Goal: Transaction & Acquisition: Purchase product/service

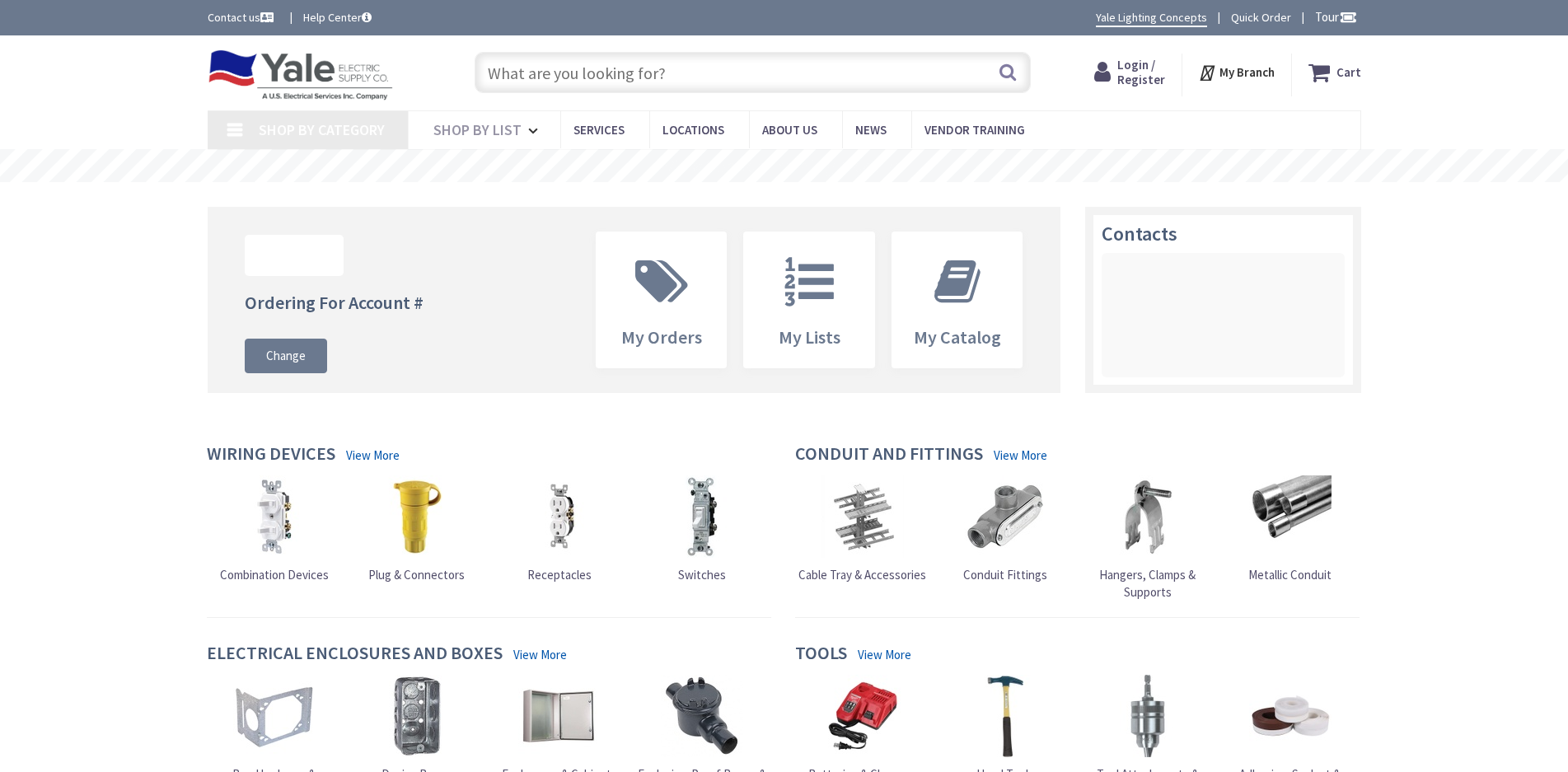
type input "[PERSON_NAME][GEOGRAPHIC_DATA], [STREET_ADDRESS]"
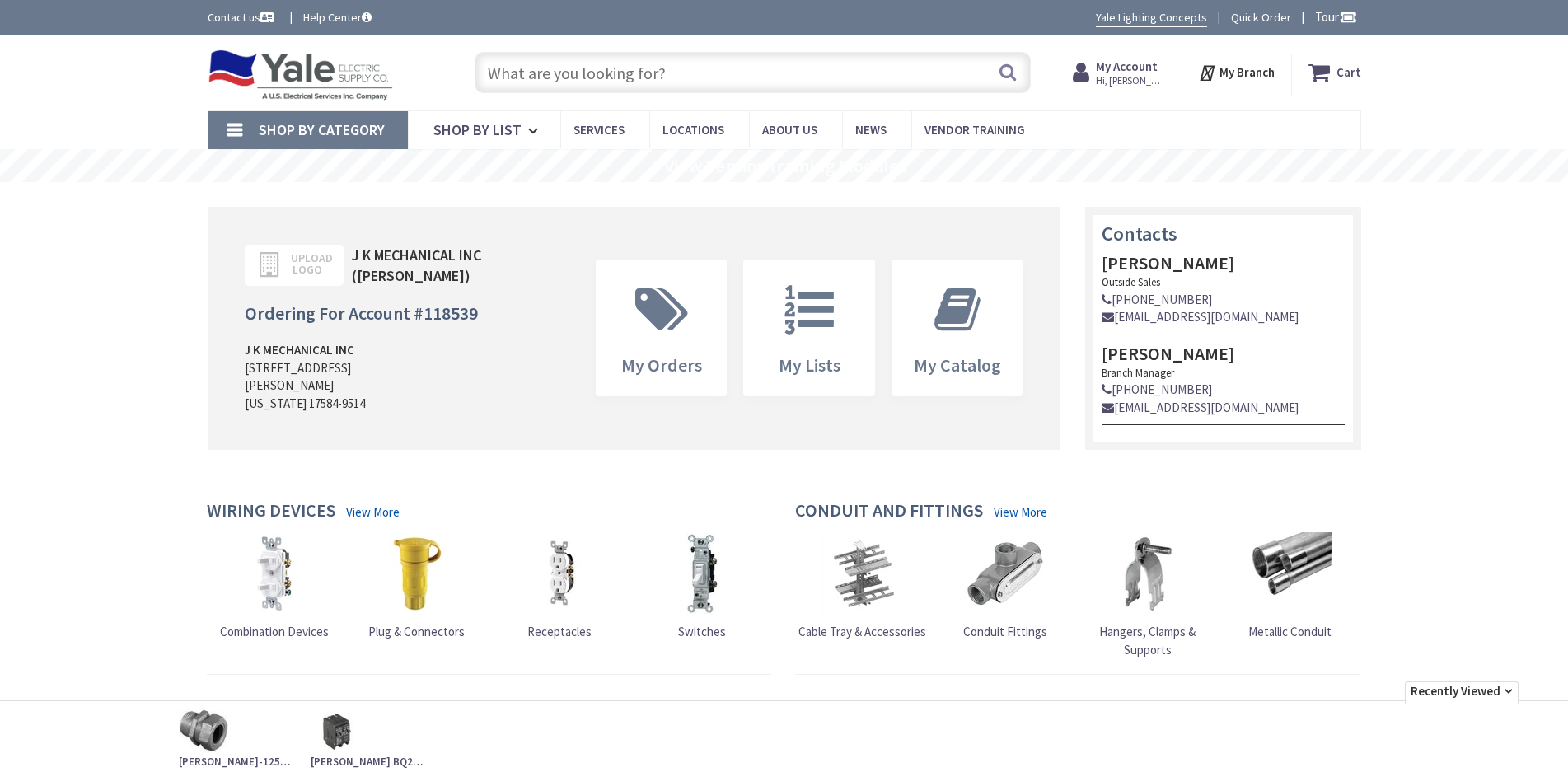
click at [1251, 20] on link "Quick Order" at bounding box center [1261, 17] width 61 height 17
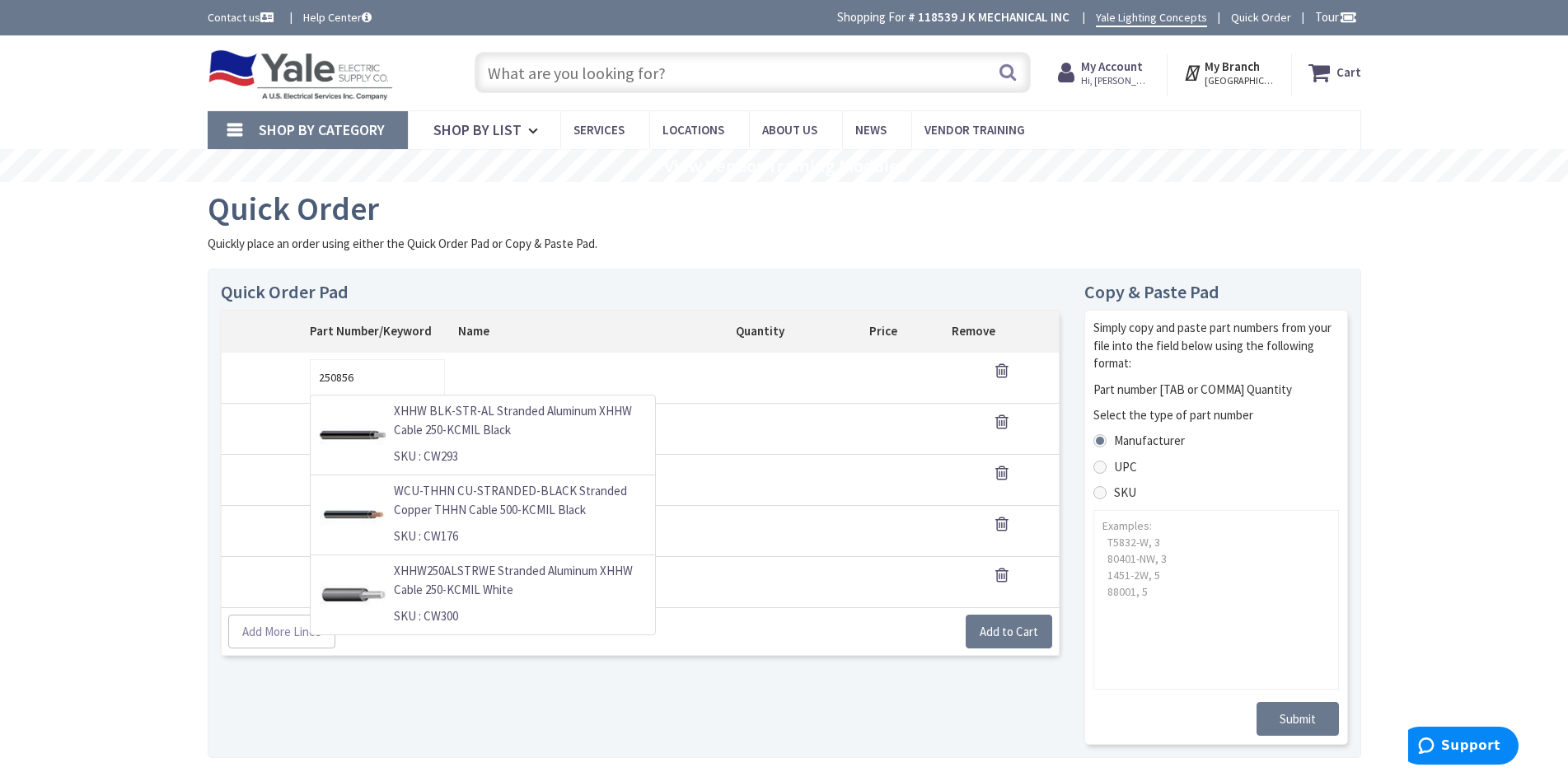
type input "250856"
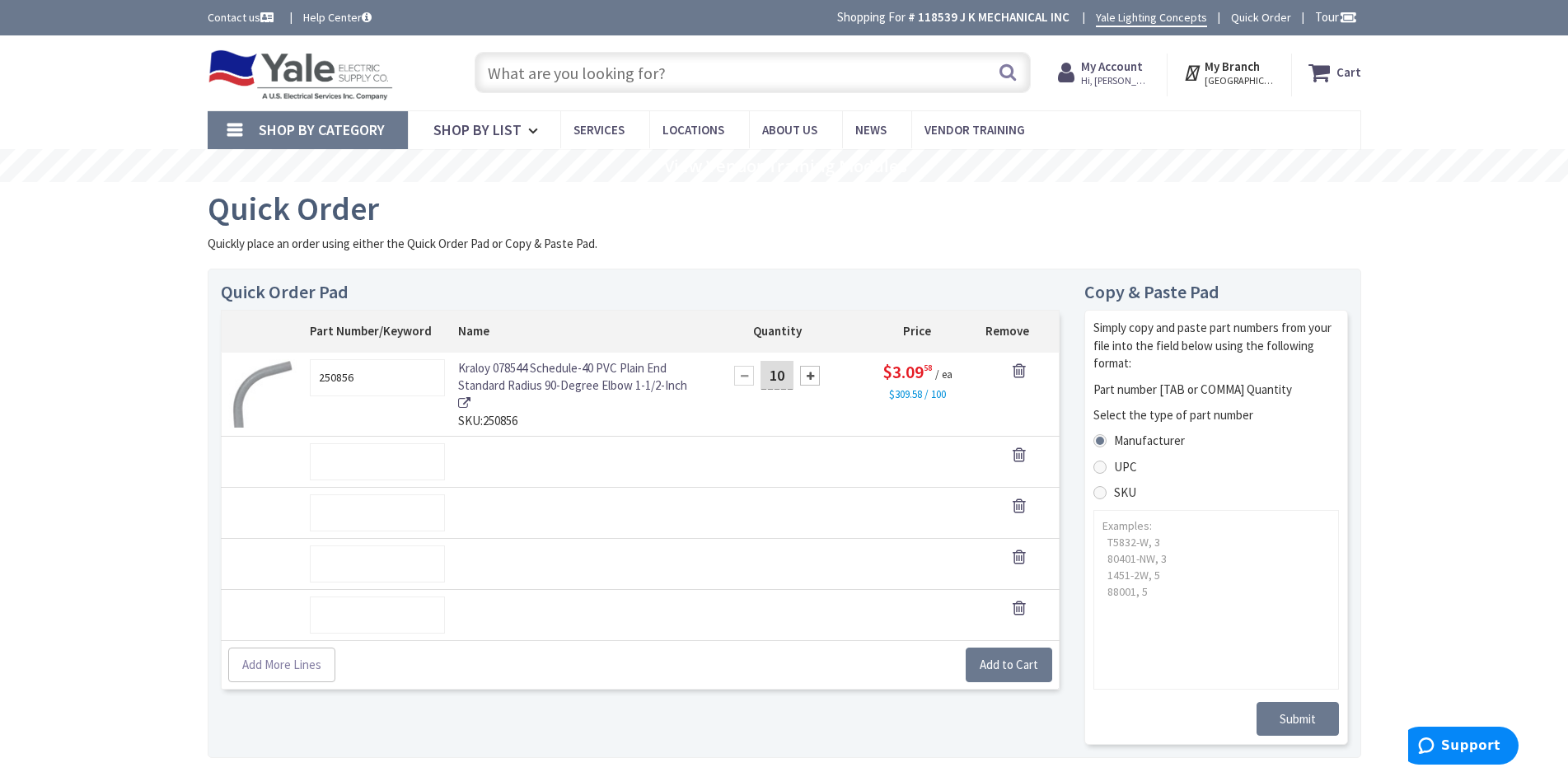
type input "10"
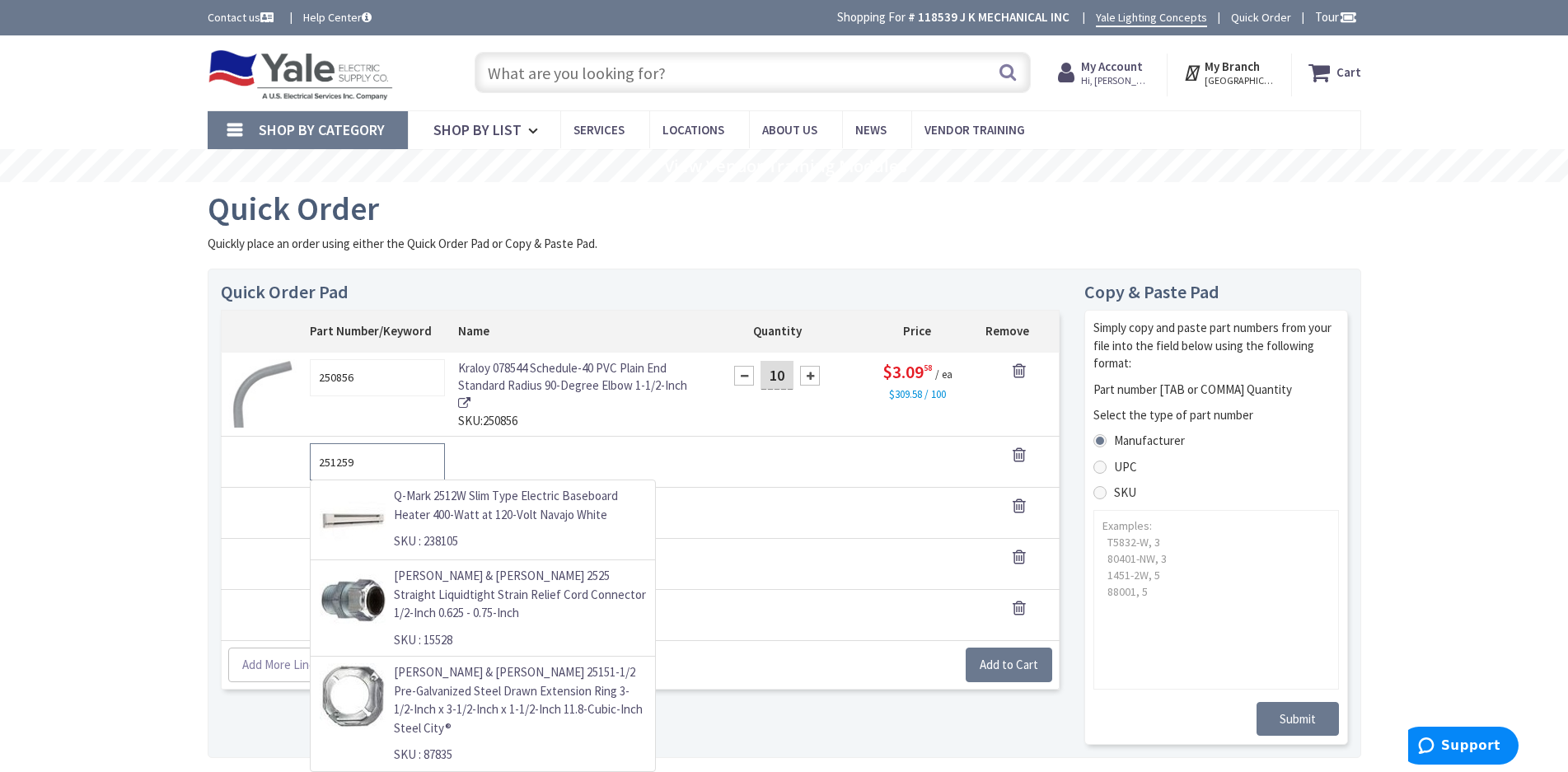
type input "251259"
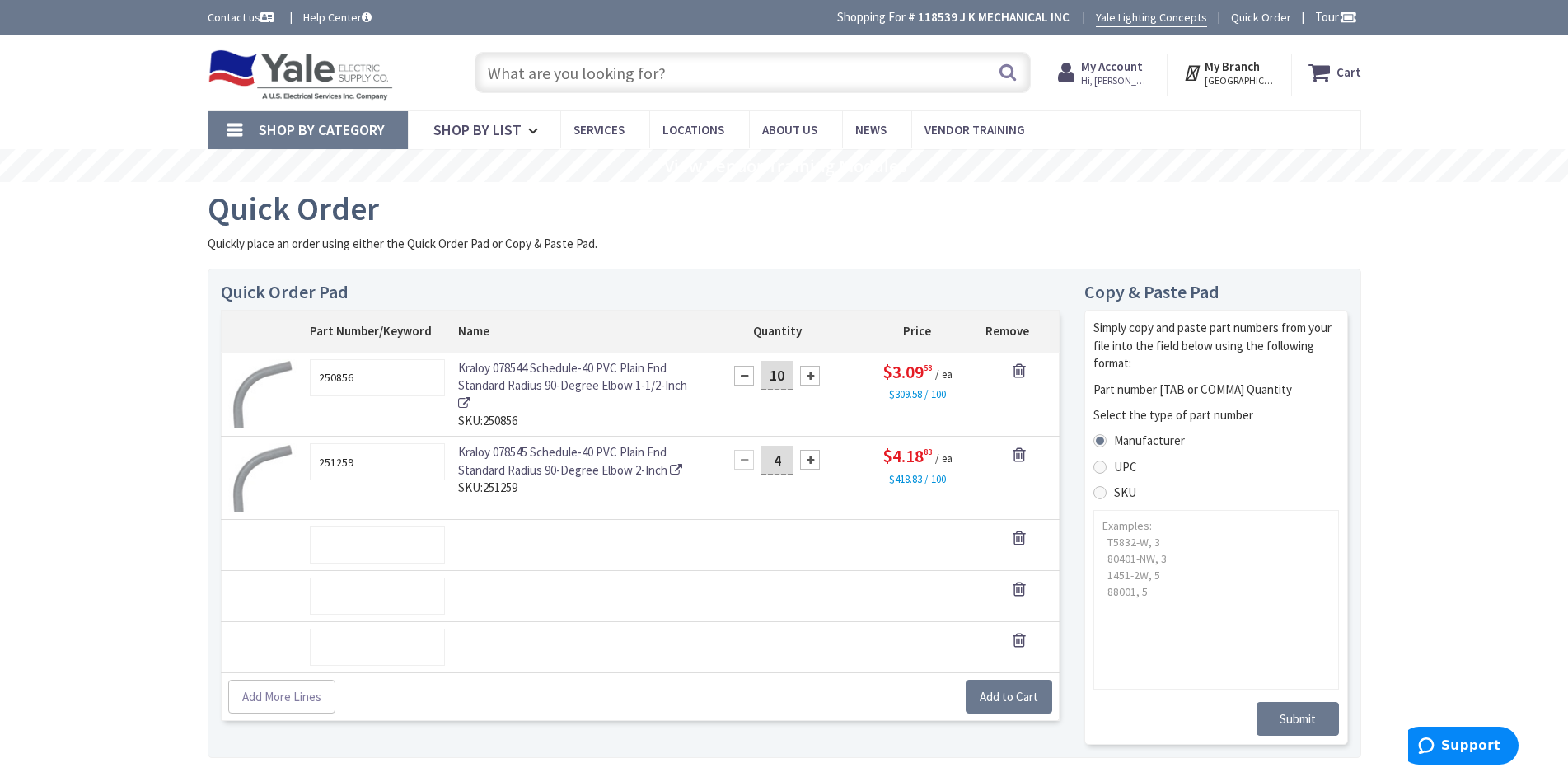
type input "4"
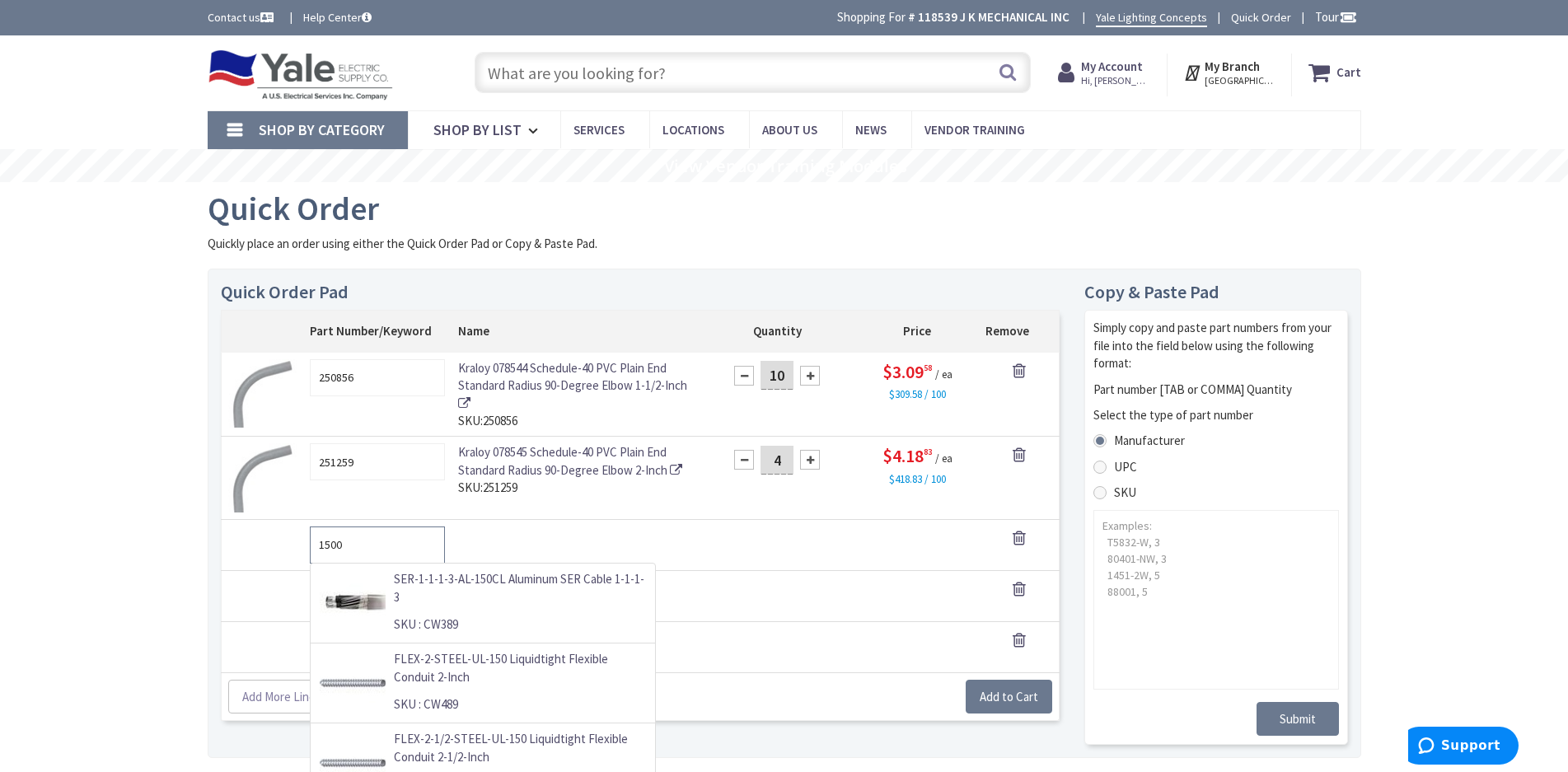
type input "1500"
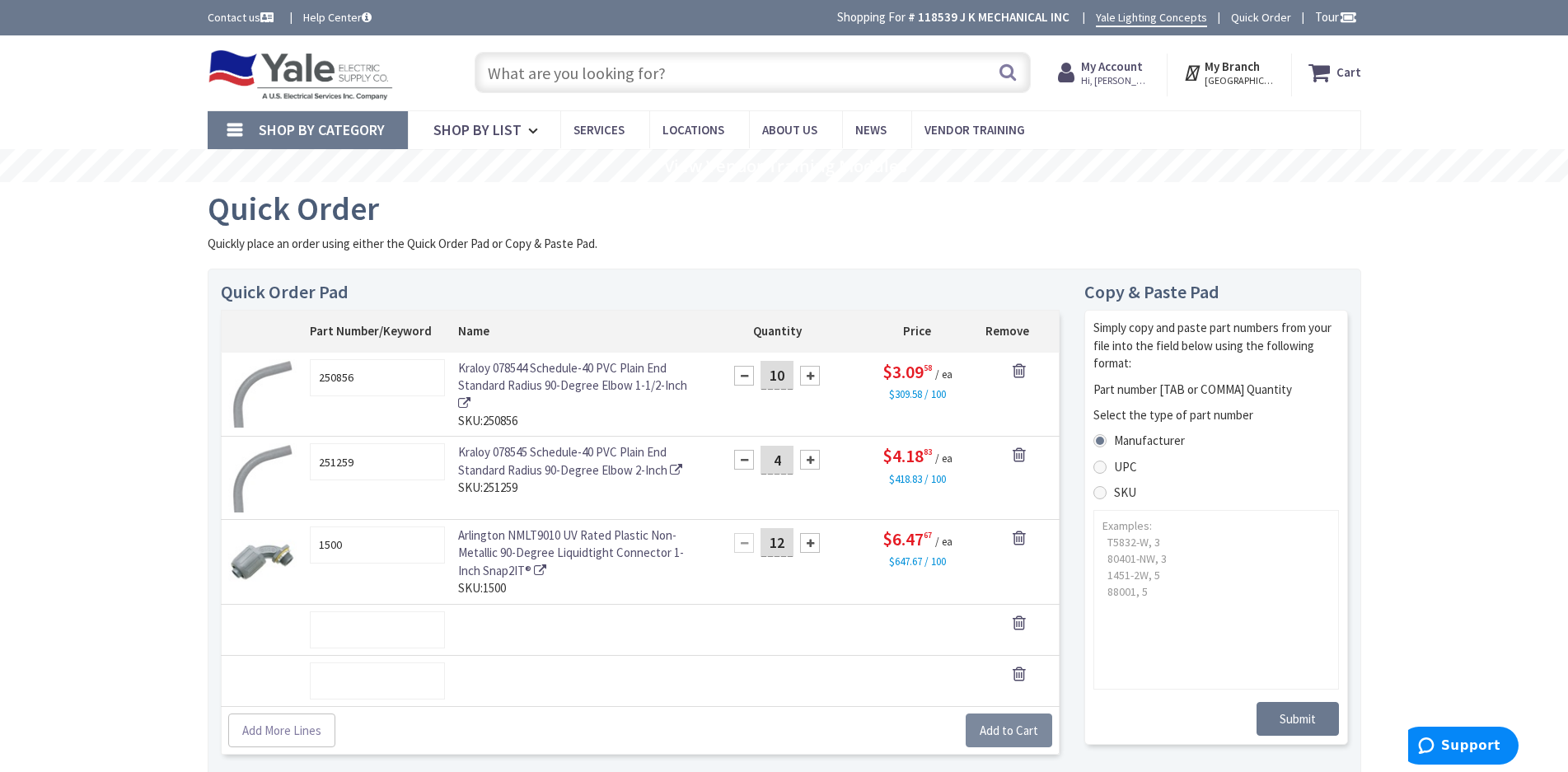
type input "12"
click at [1015, 730] on span "Add to Cart" at bounding box center [1009, 731] width 59 height 16
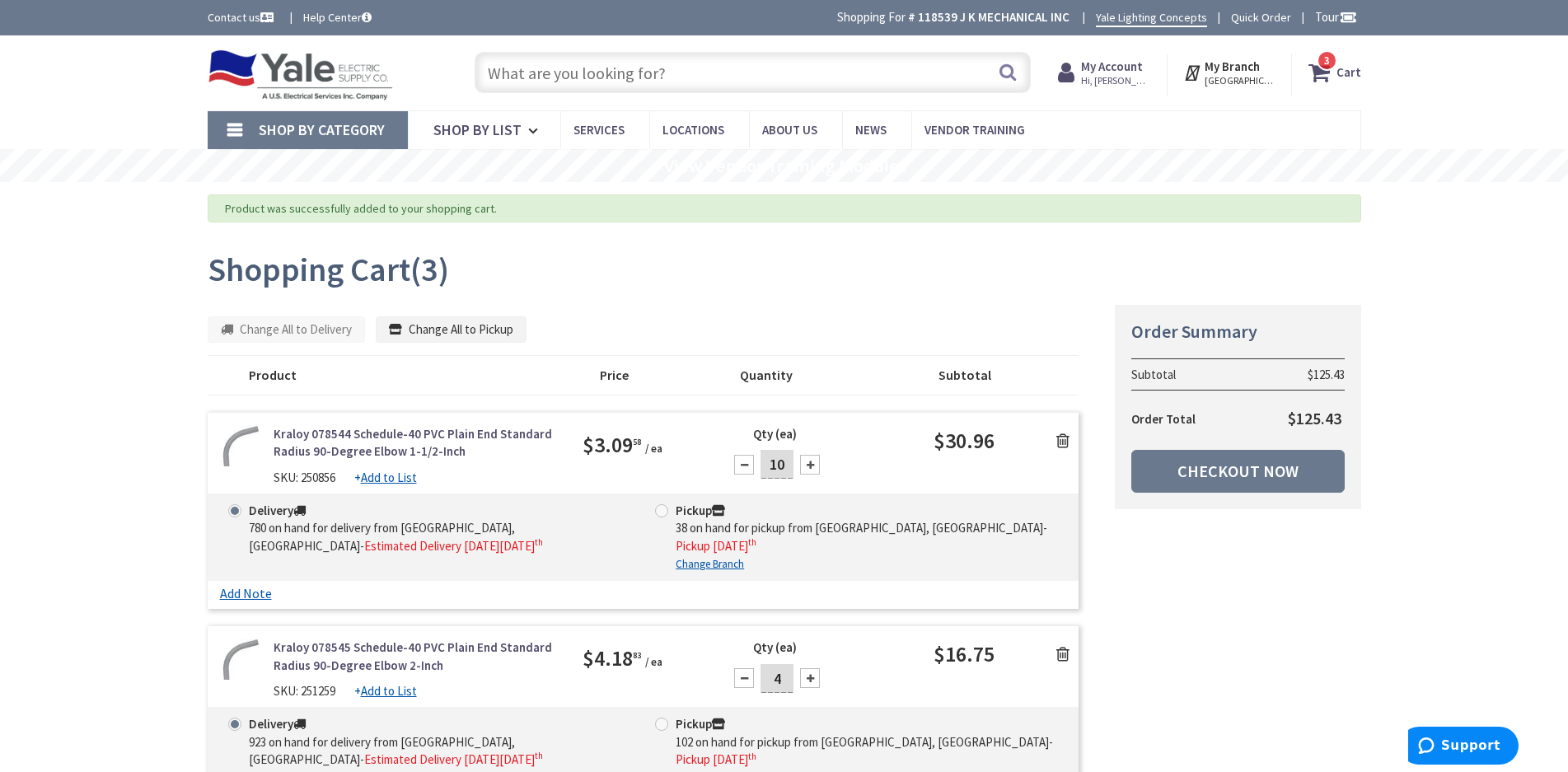
click at [1483, 556] on div "Skip to Content Toggle Nav Search 3 3 3 items Cart My Cart" at bounding box center [784, 746] width 1568 height 1422
click at [1195, 662] on div "Summary Order Summary Subtotal $125.43 Order Total $125.43 Checkout Now Some it…" at bounding box center [785, 675] width 1179 height 741
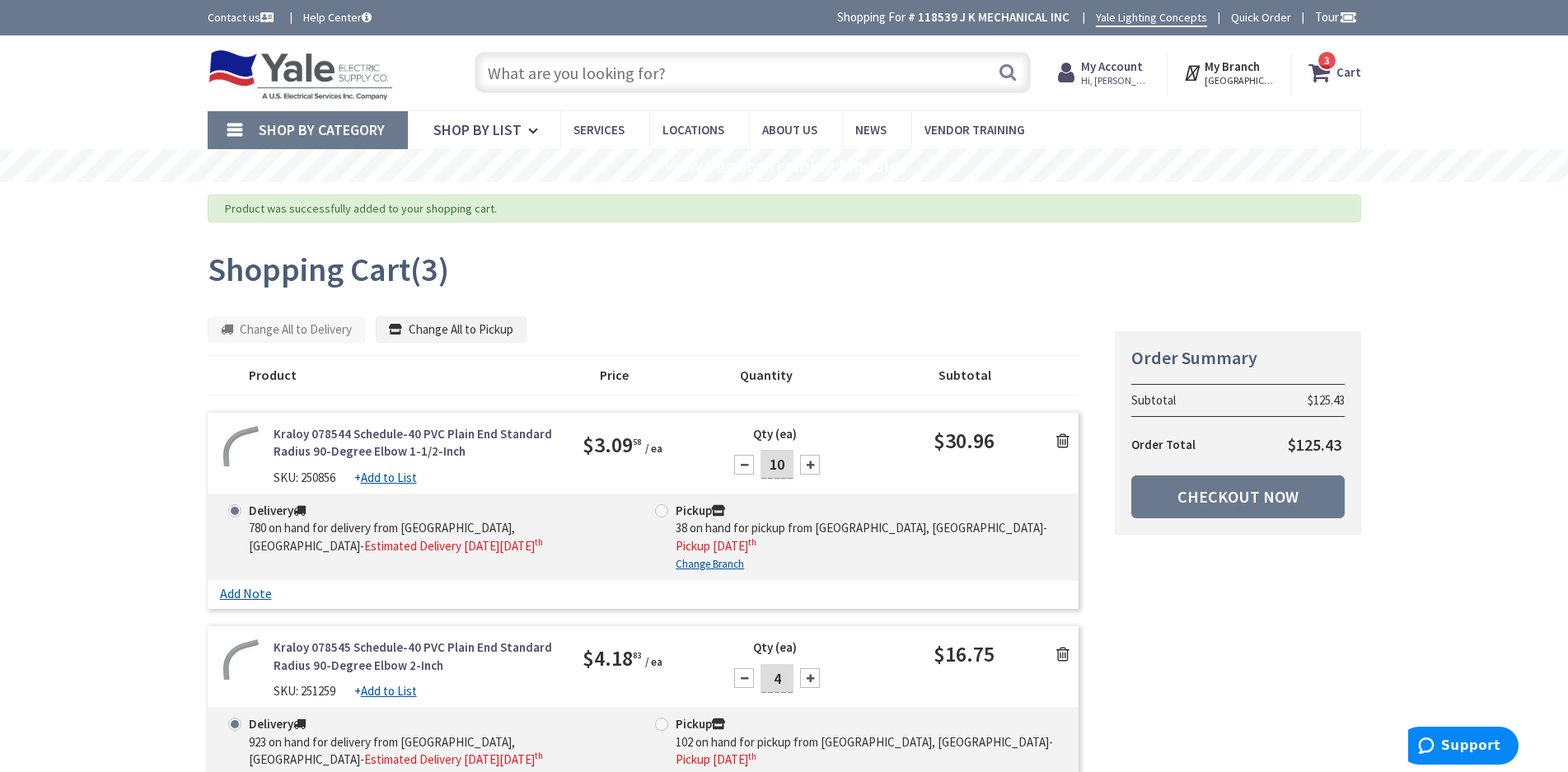
scroll to position [412, 0]
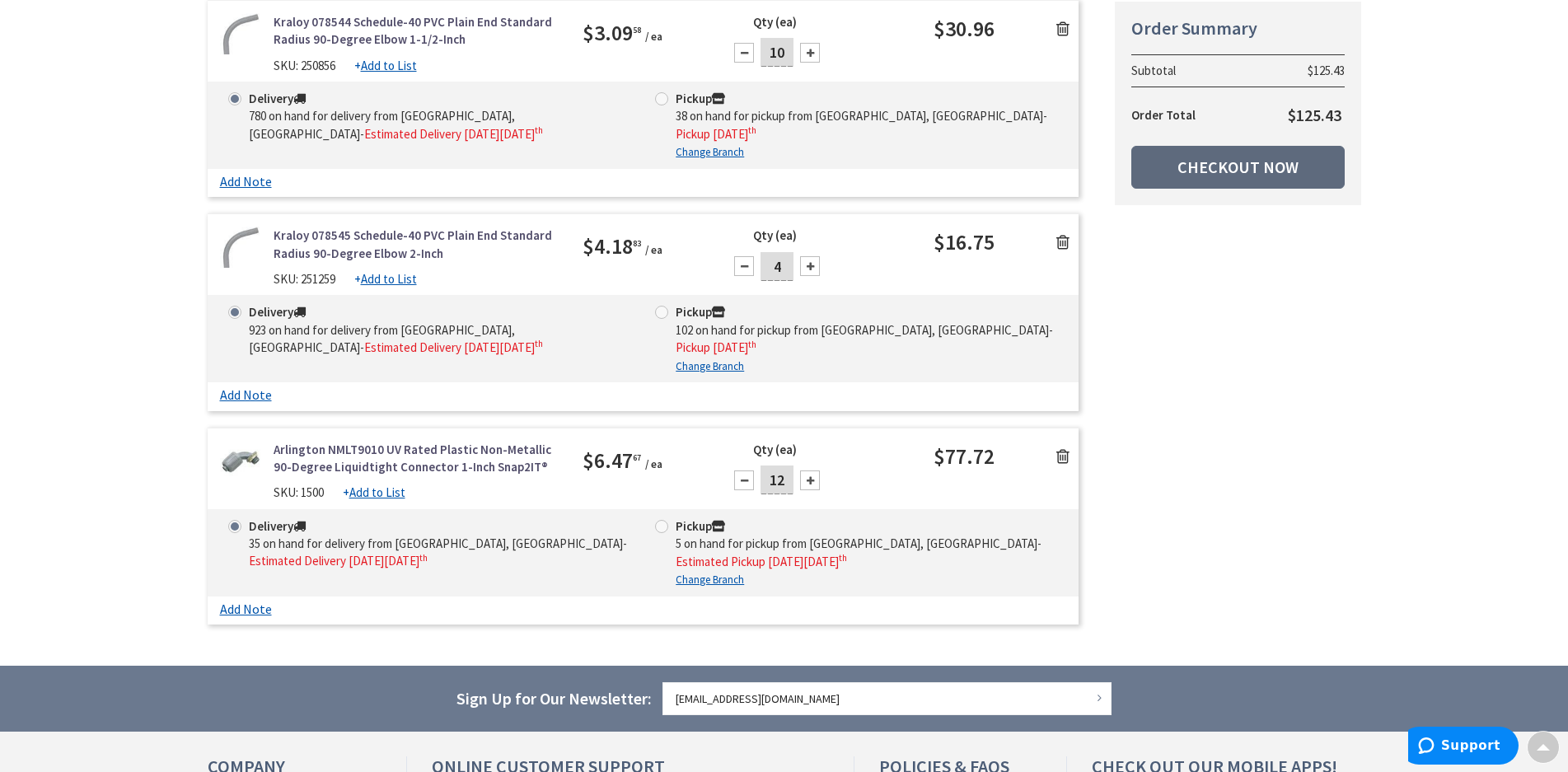
click at [1226, 165] on link "Checkout Now" at bounding box center [1237, 167] width 213 height 43
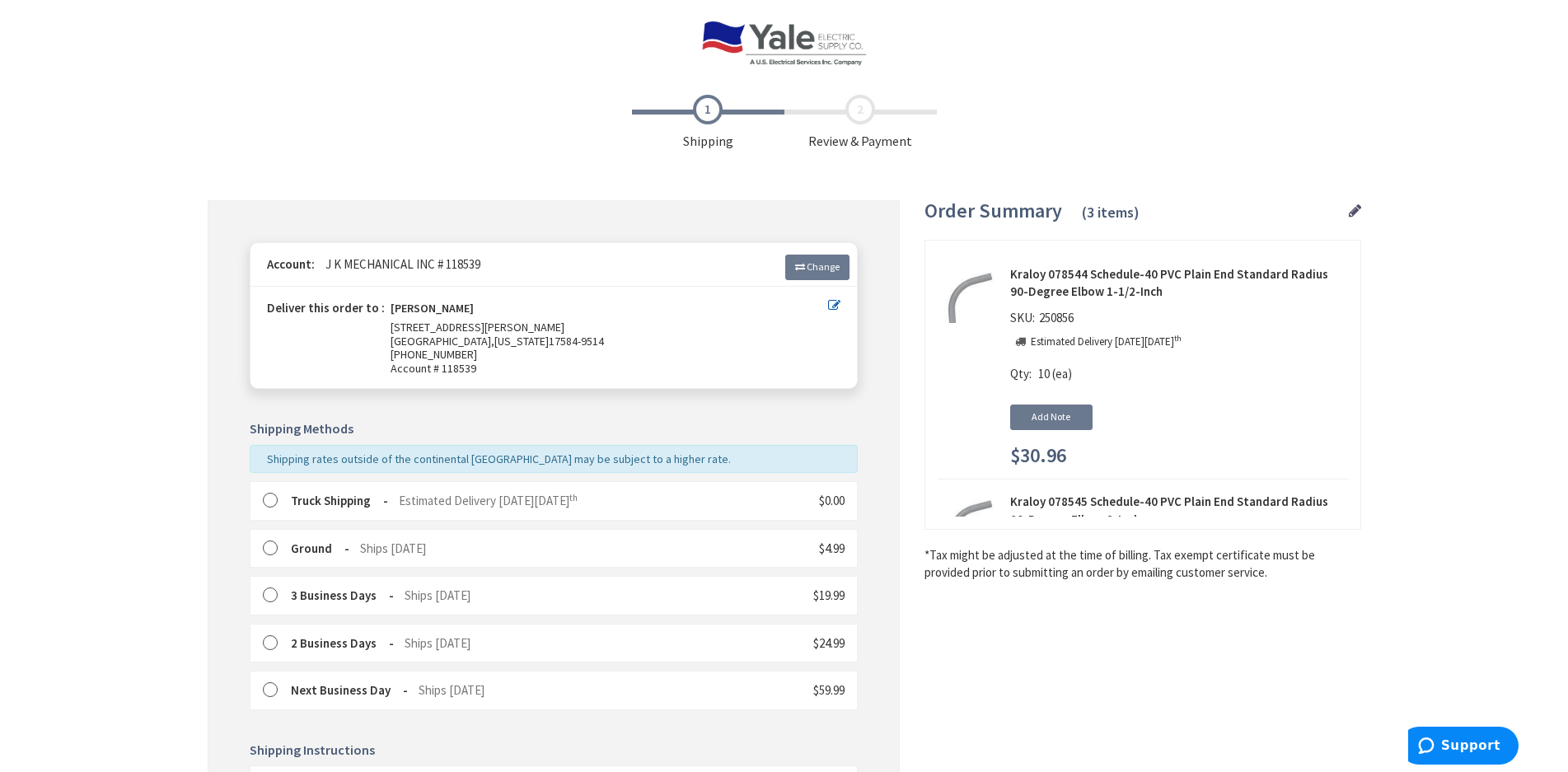
click at [324, 501] on RTG_truck "Truck Shipping" at bounding box center [339, 501] width 97 height 16
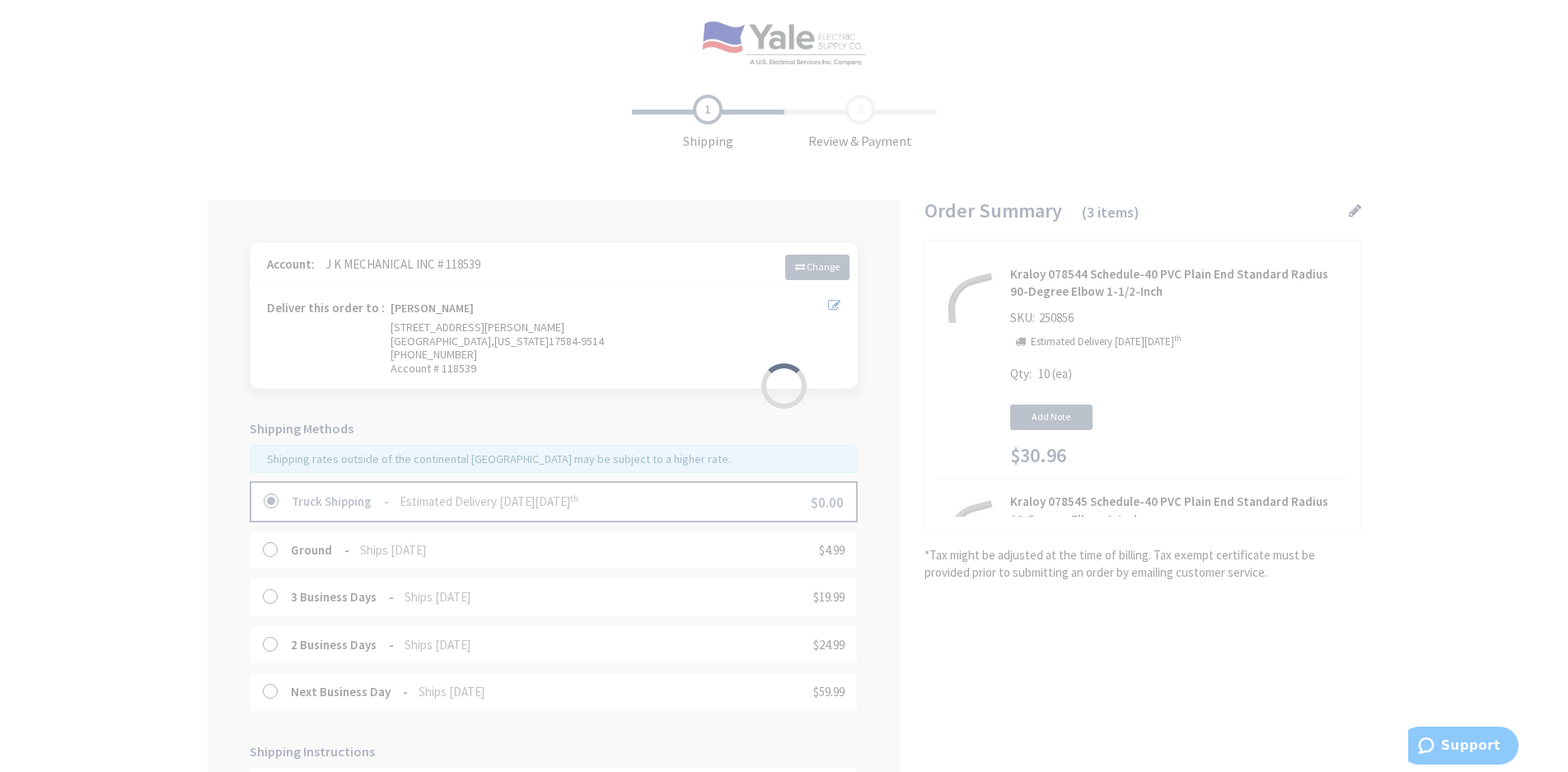
scroll to position [320, 0]
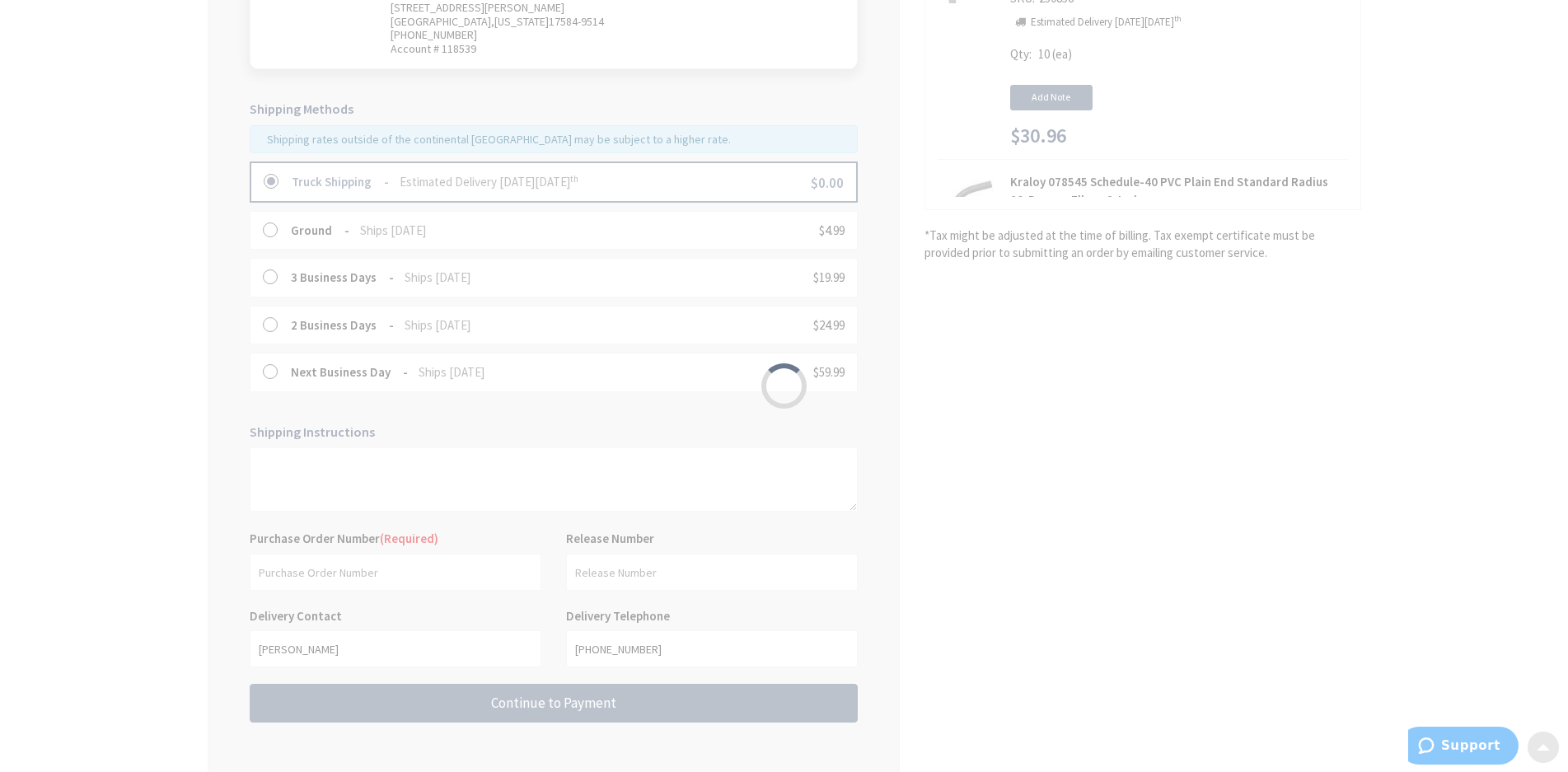
click at [411, 568] on div "Please wait..." at bounding box center [784, 386] width 1568 height 772
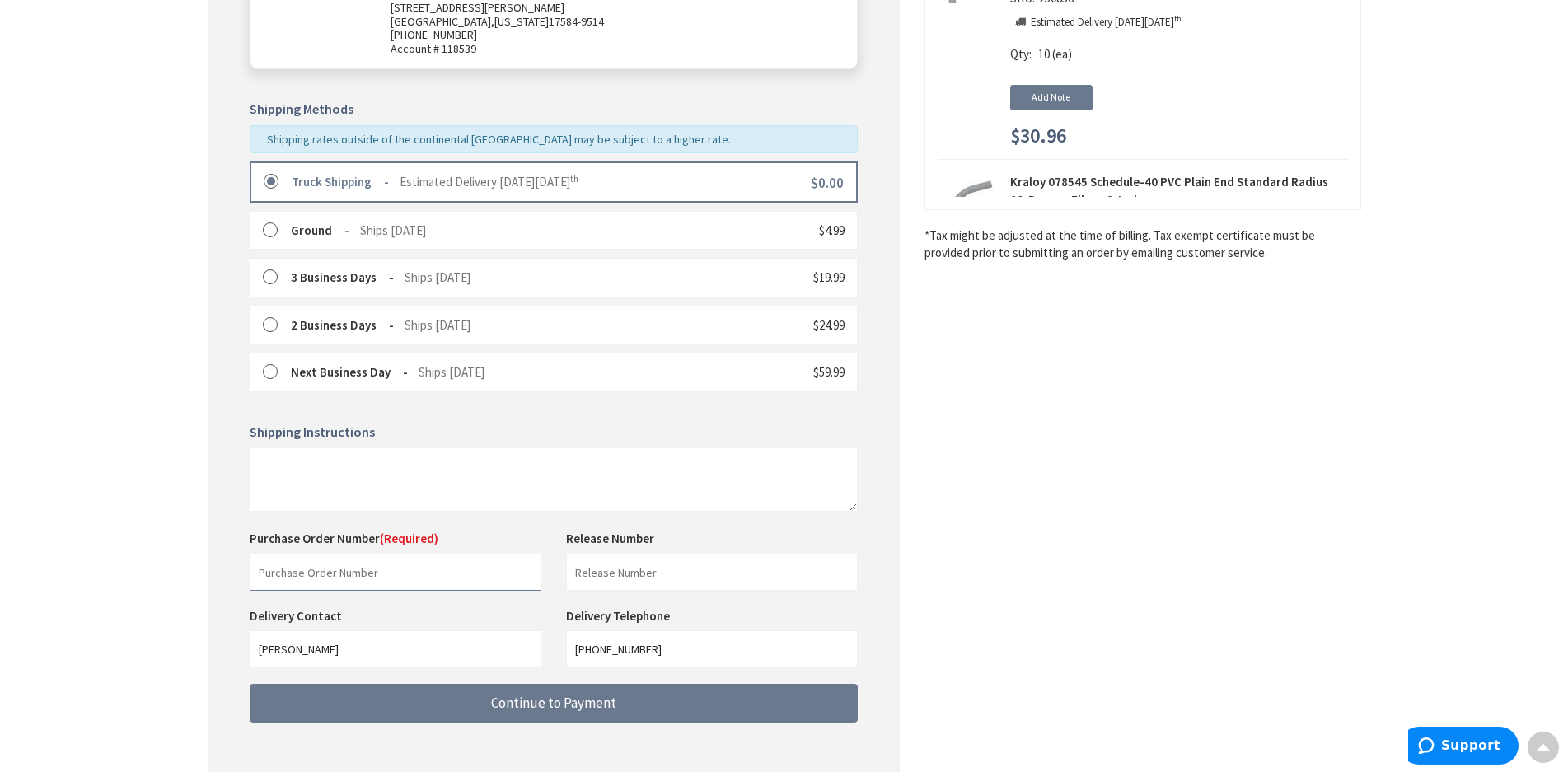
click at [414, 568] on input "text" at bounding box center [396, 572] width 292 height 37
type input "66726"
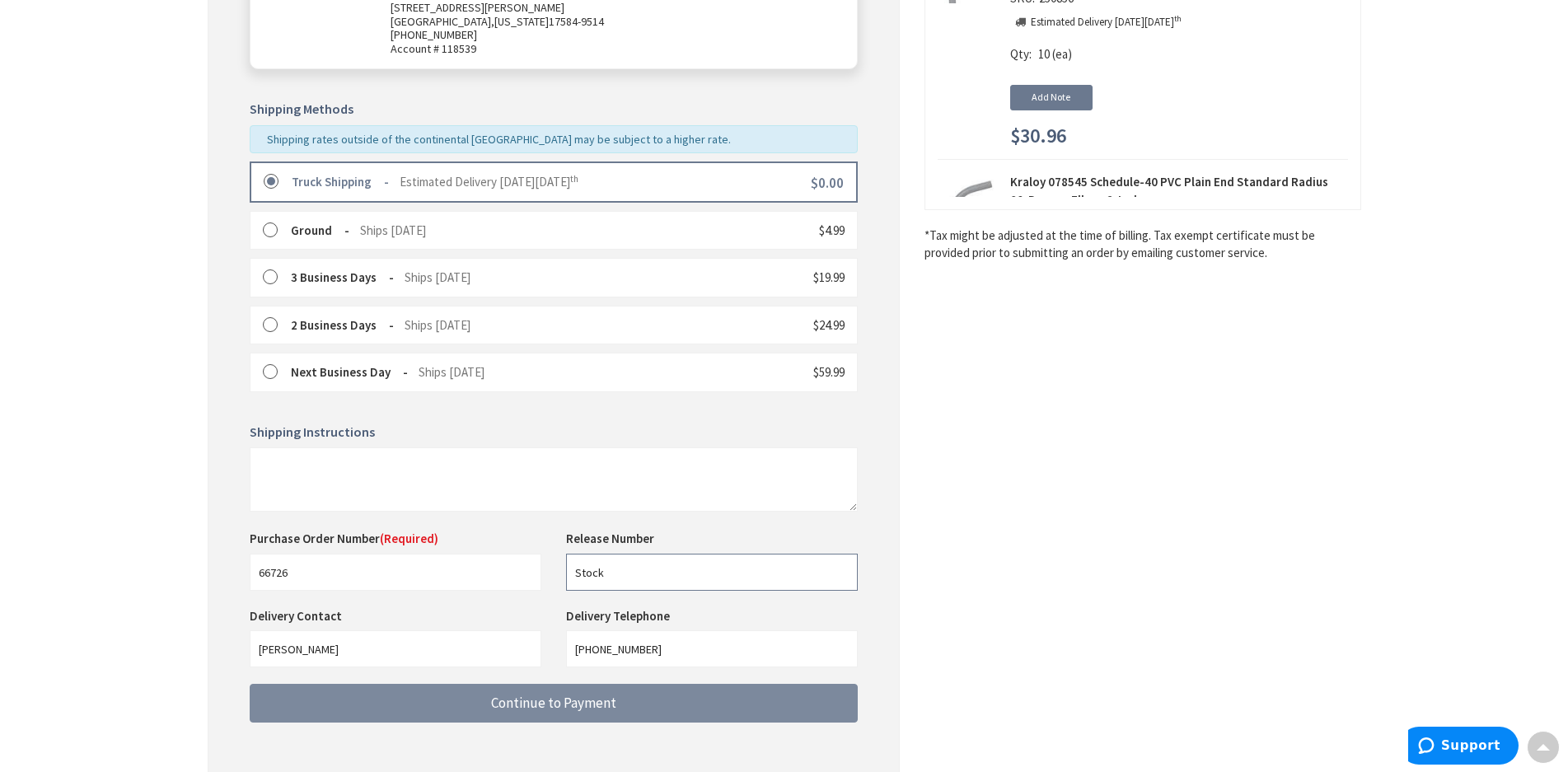
type input "Stock"
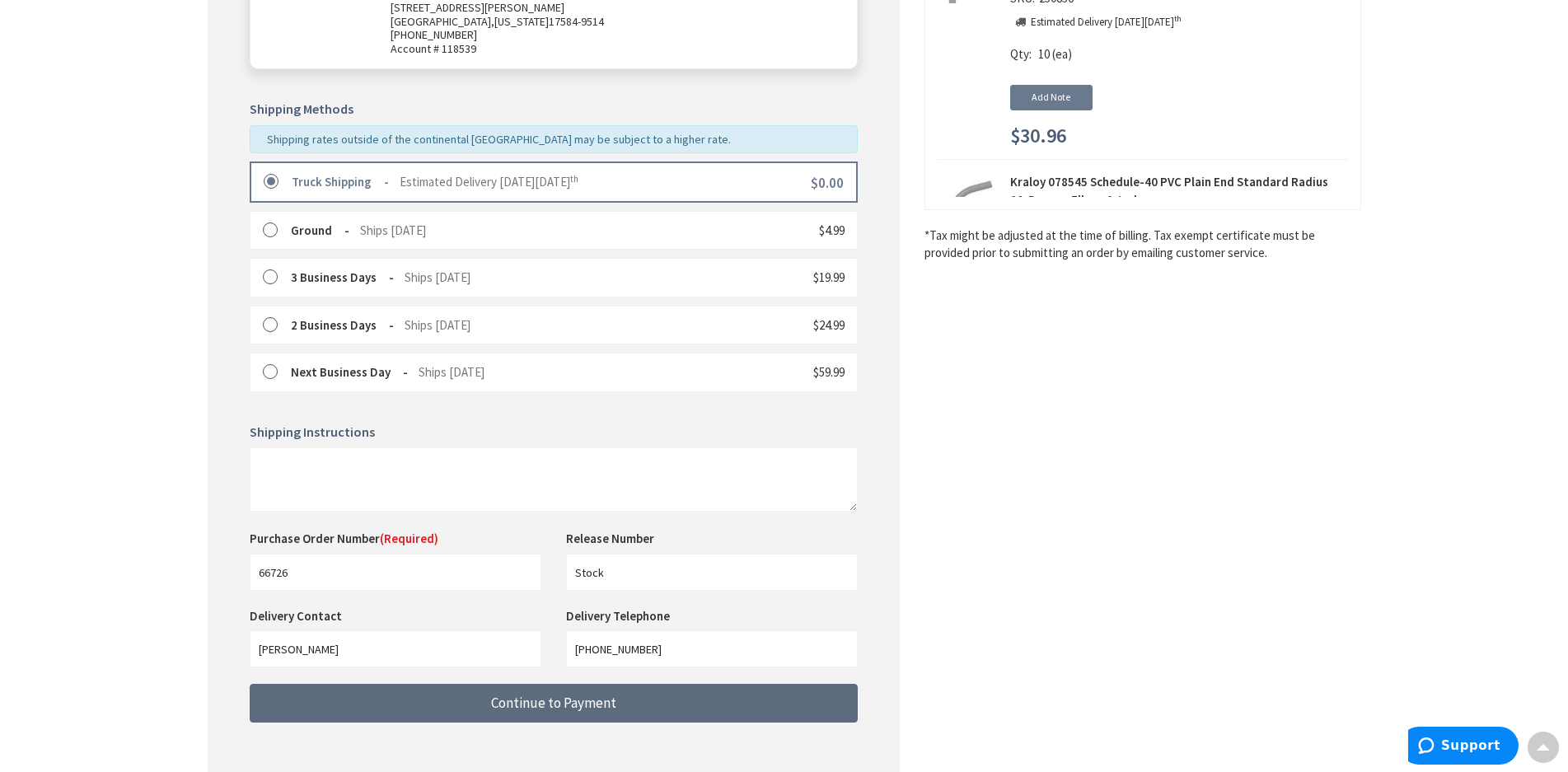
click at [567, 704] on span "Continue to Payment" at bounding box center [553, 703] width 125 height 18
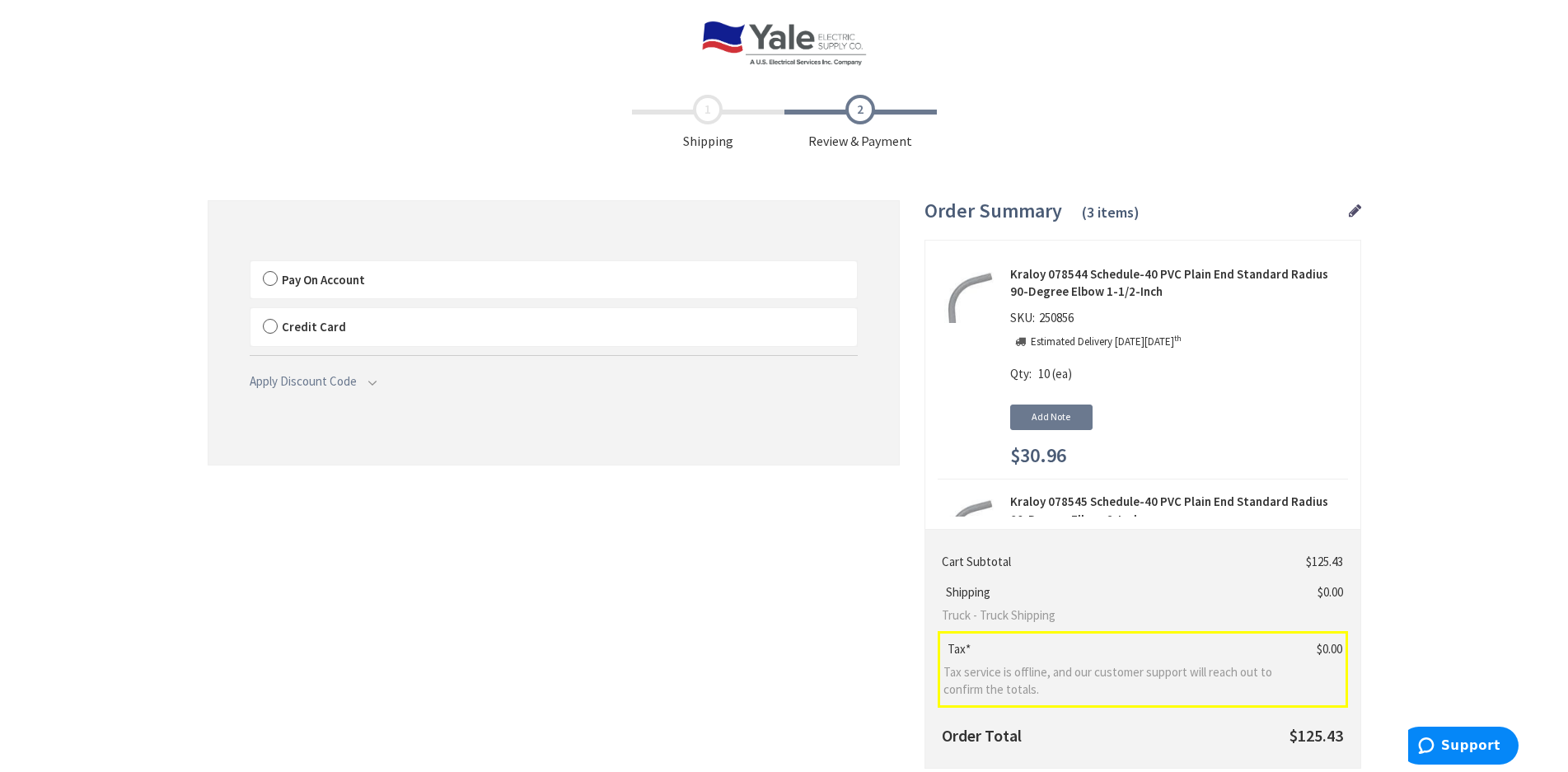
click at [347, 275] on span "Pay On Account" at bounding box center [323, 280] width 83 height 16
click at [251, 265] on input "Pay On Account" at bounding box center [251, 265] width 0 height 0
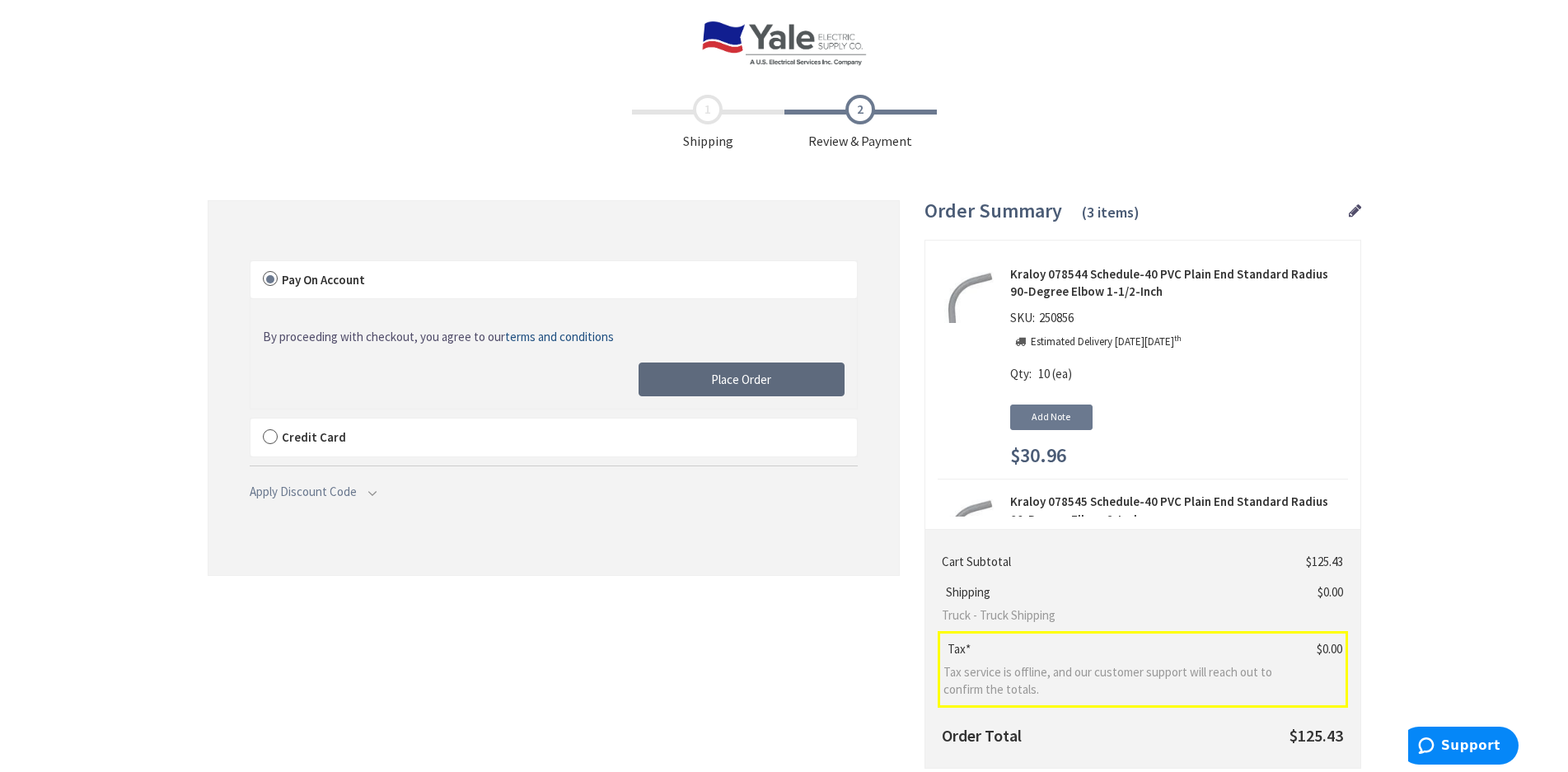
drag, startPoint x: 710, startPoint y: 367, endPoint x: 1, endPoint y: 447, distance: 713.5
click at [710, 365] on button "Place Order" at bounding box center [741, 379] width 206 height 34
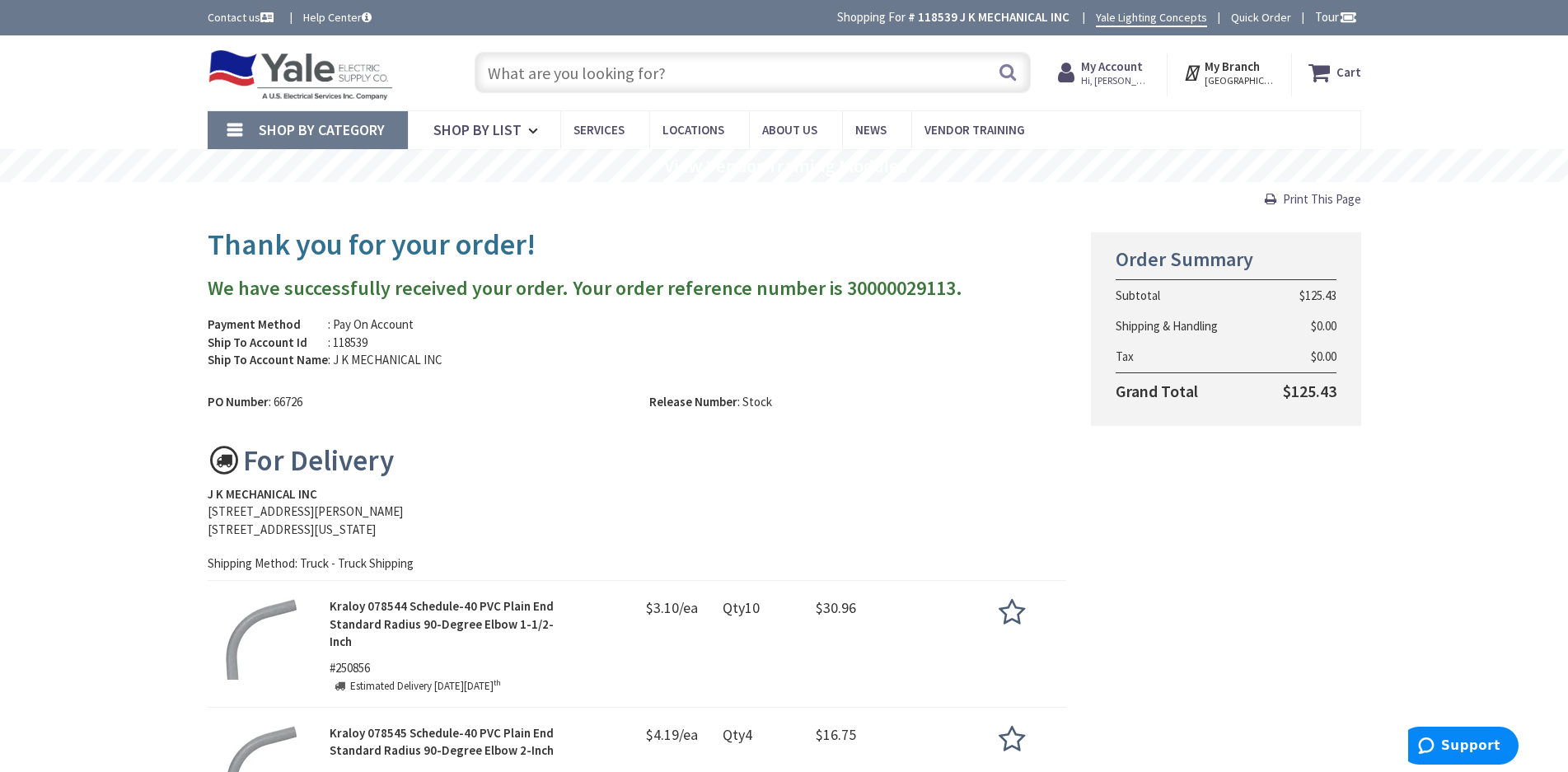
click at [1329, 195] on span "Print This Page" at bounding box center [1322, 199] width 78 height 16
